Goal: Navigation & Orientation: Find specific page/section

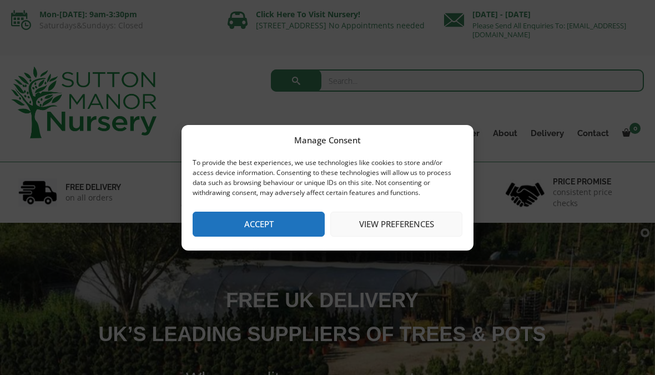
click at [284, 220] on button "Accept" at bounding box center [259, 224] width 132 height 25
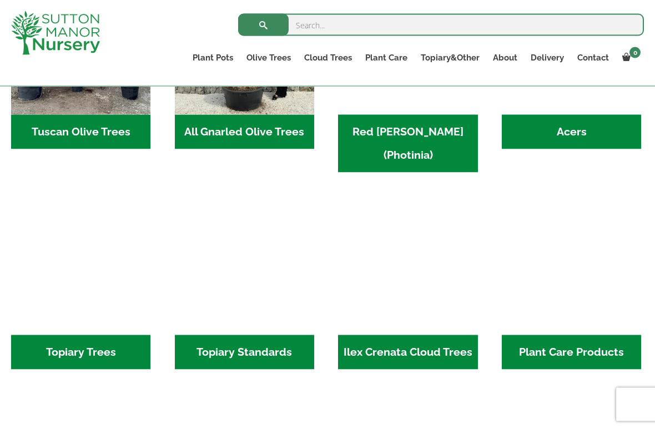
scroll to position [680, 0]
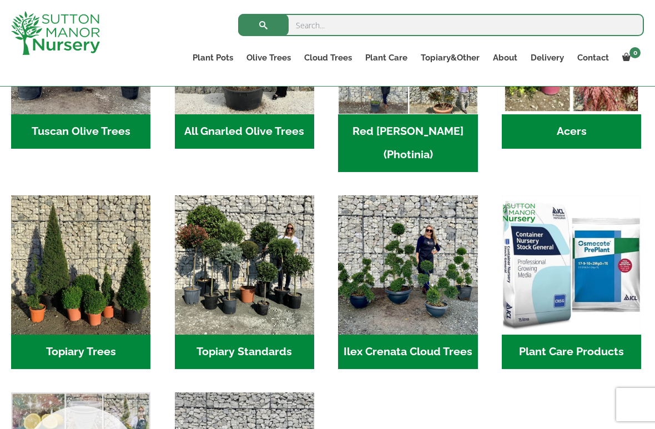
click at [423, 235] on img "Visit product category Ilex Crenata Cloud Trees" at bounding box center [407, 264] width 139 height 139
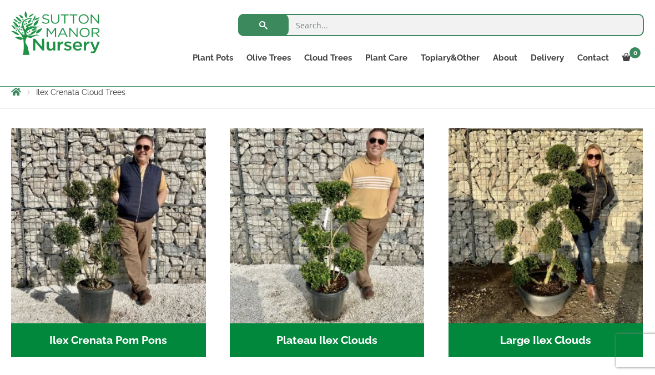
scroll to position [200, 0]
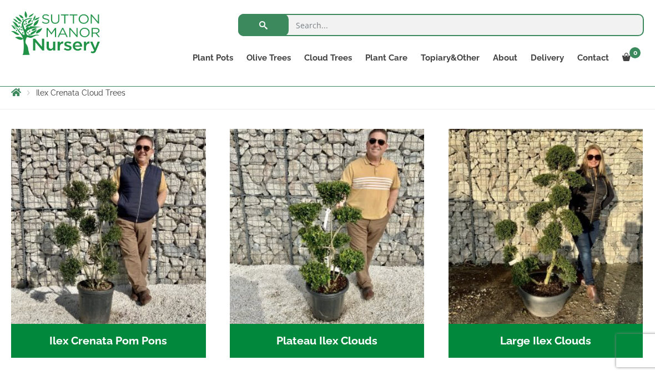
click at [555, 243] on img "Visit product category Large Ilex Clouds" at bounding box center [546, 226] width 195 height 195
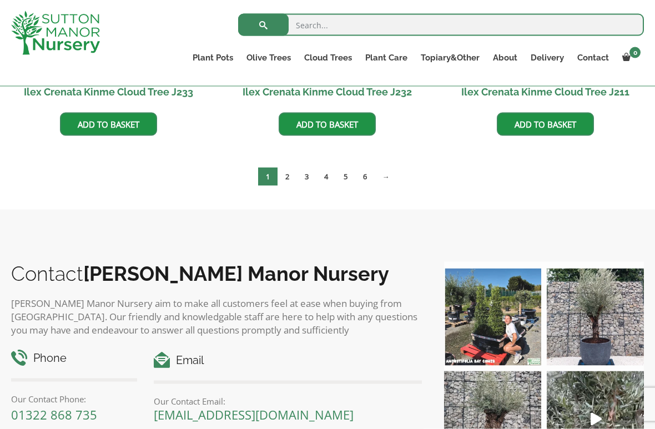
scroll to position [486, 0]
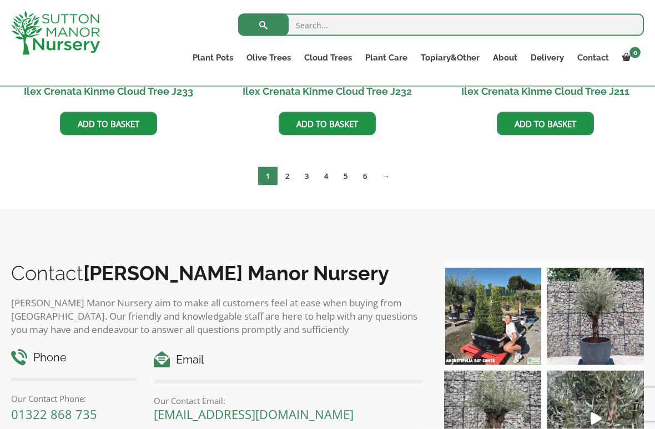
click at [283, 170] on link "2" at bounding box center [287, 176] width 19 height 18
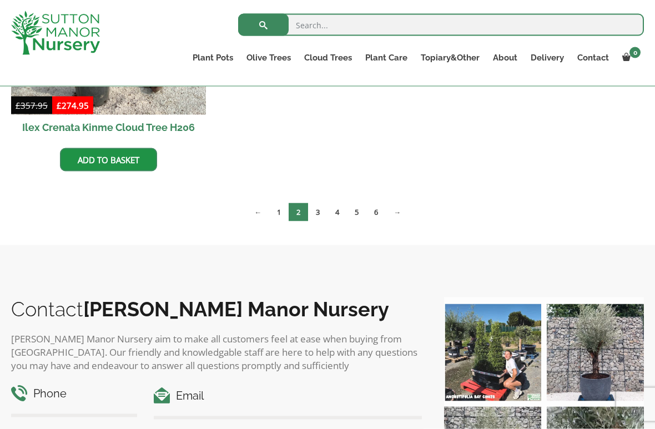
scroll to position [1001, 0]
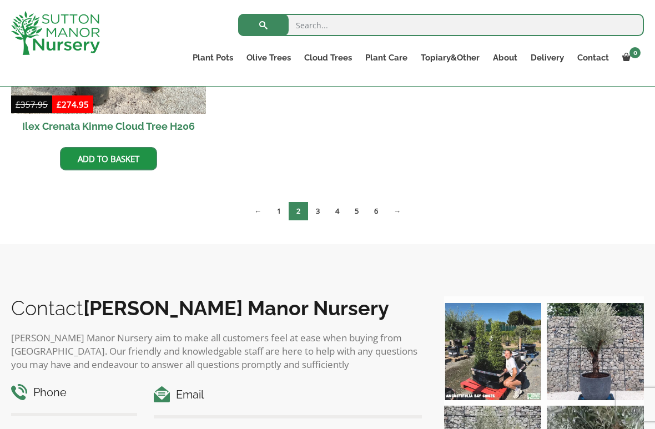
click at [317, 207] on link "3" at bounding box center [317, 211] width 19 height 18
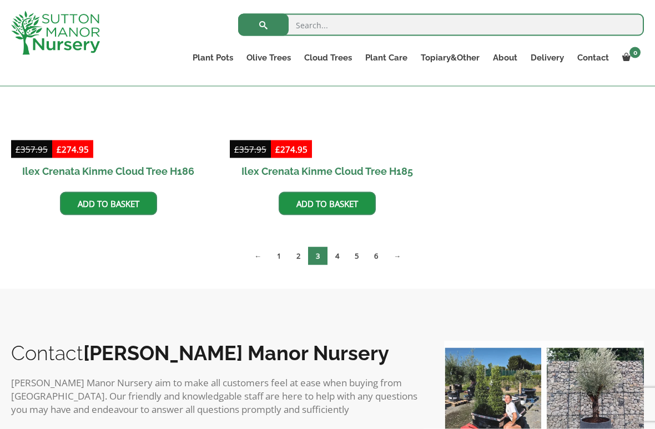
scroll to position [681, 0]
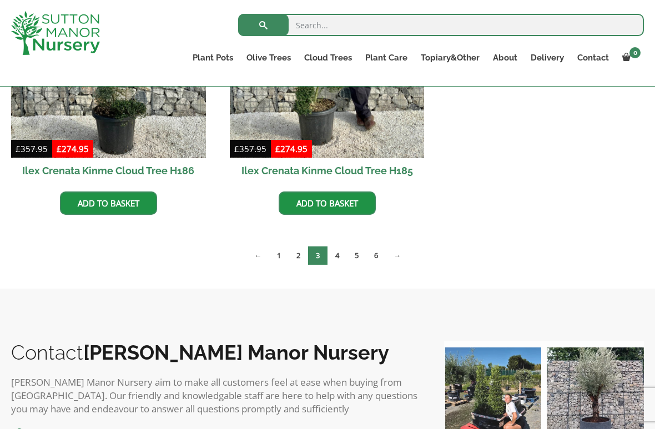
click at [377, 253] on link "6" at bounding box center [376, 256] width 19 height 18
